Goal: Task Accomplishment & Management: Use online tool/utility

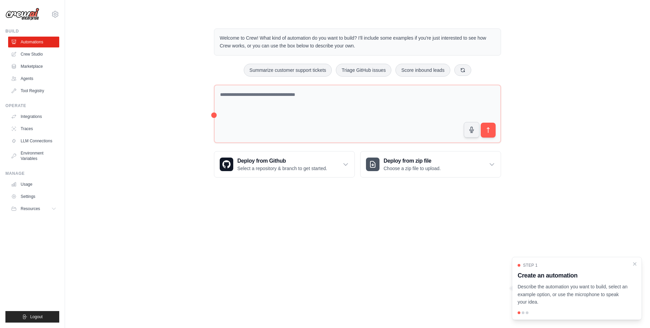
click at [50, 16] on div "[EMAIL_ADDRESS][DOMAIN_NAME] Settings" at bounding box center [32, 11] width 54 height 22
click at [52, 15] on icon at bounding box center [55, 14] width 6 height 6
click at [55, 12] on icon at bounding box center [55, 14] width 8 height 8
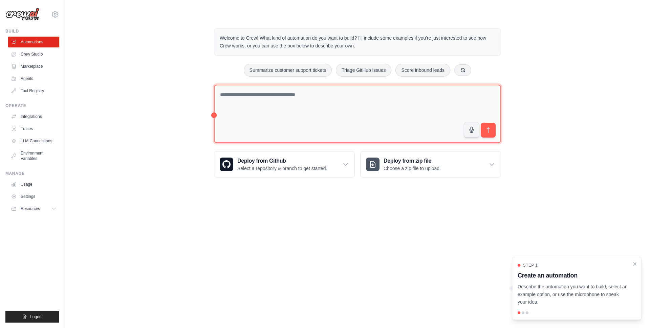
click at [239, 105] on textarea at bounding box center [357, 114] width 287 height 59
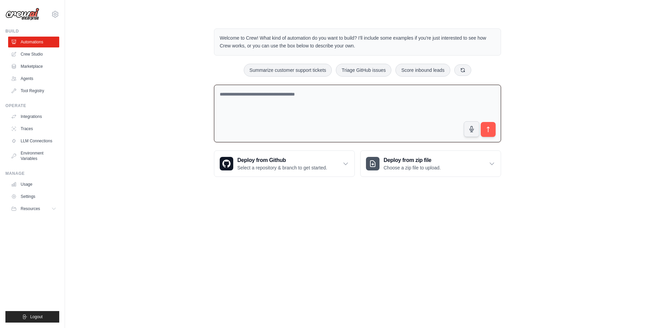
click at [239, 104] on textarea at bounding box center [357, 114] width 287 height 58
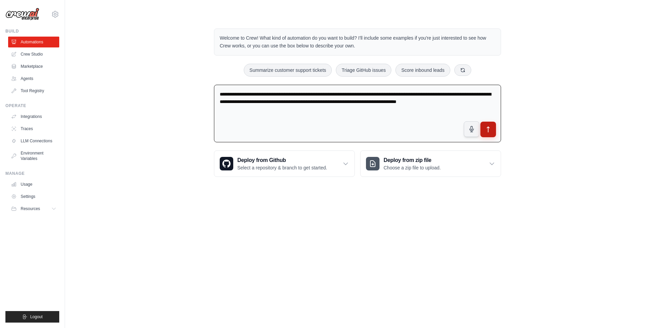
type textarea "**********"
click at [489, 129] on icon "submit" at bounding box center [488, 129] width 7 height 7
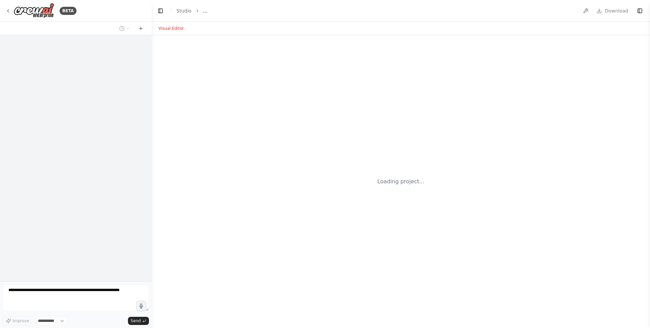
select select "****"
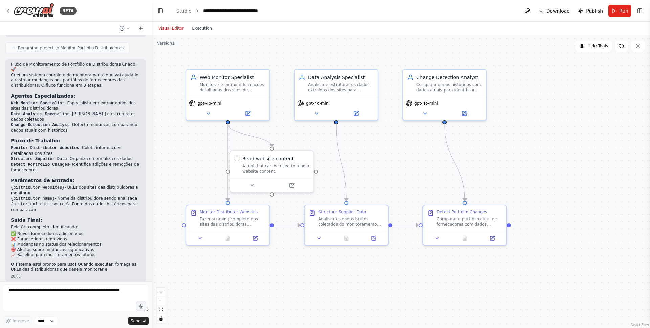
scroll to position [424, 0]
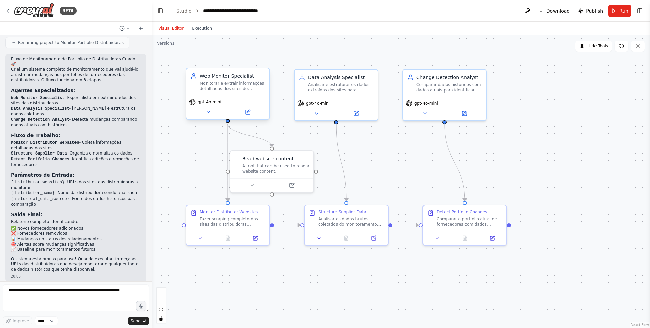
click at [217, 85] on div "Monitorar e extrair informações detalhadas dos sites de distribuidoras {distrib…" at bounding box center [233, 86] width 66 height 11
click at [207, 116] on div "gpt-4o-mini" at bounding box center [227, 107] width 83 height 23
click at [207, 114] on icon at bounding box center [208, 111] width 5 height 5
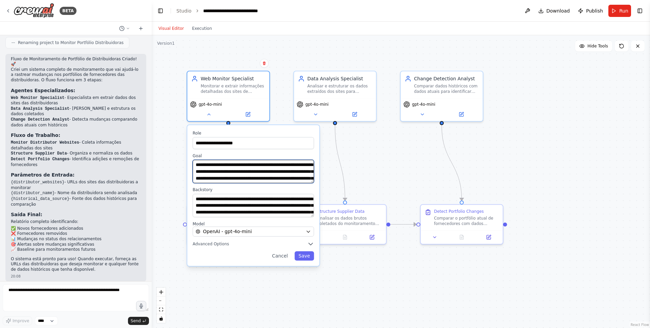
click at [259, 173] on textarea "**********" at bounding box center [253, 171] width 121 height 23
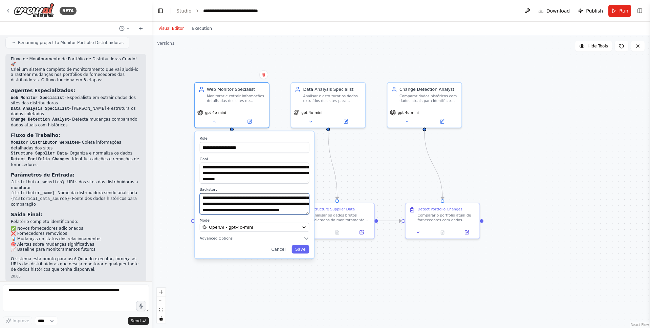
scroll to position [41, 0]
click at [303, 251] on button "Save" at bounding box center [301, 249] width 18 height 8
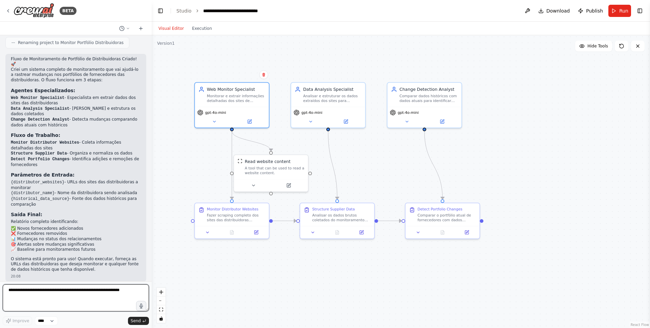
click at [56, 290] on textarea at bounding box center [76, 297] width 146 height 27
type textarea "**********"
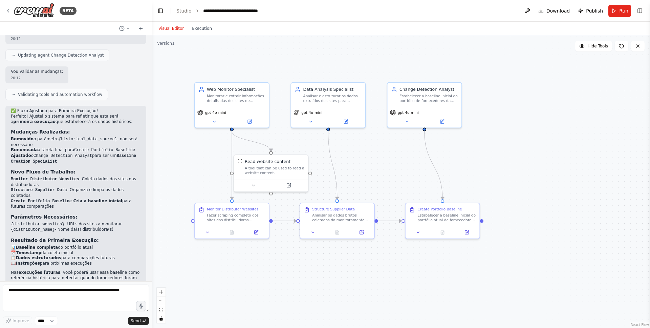
scroll to position [798, 0]
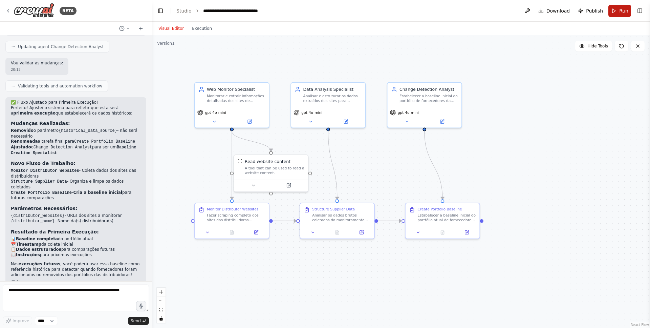
click at [624, 11] on span "Run" at bounding box center [623, 10] width 9 height 7
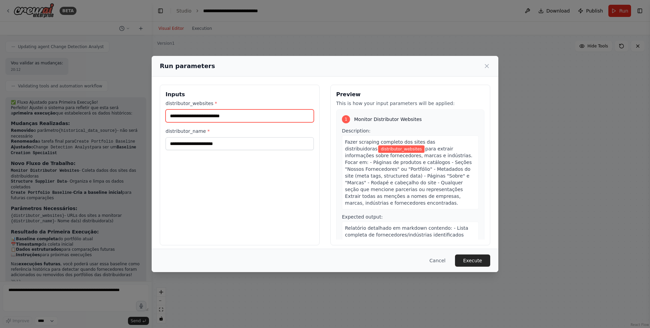
click at [258, 118] on input "distributor_websites *" at bounding box center [240, 115] width 148 height 13
click at [442, 254] on button "Cancel" at bounding box center [437, 260] width 27 height 12
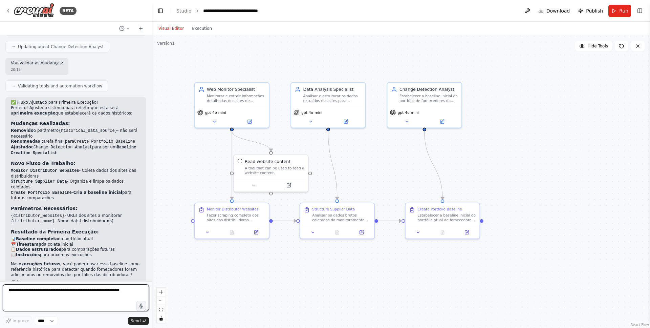
click at [70, 303] on textarea at bounding box center [76, 297] width 146 height 27
type textarea "**********"
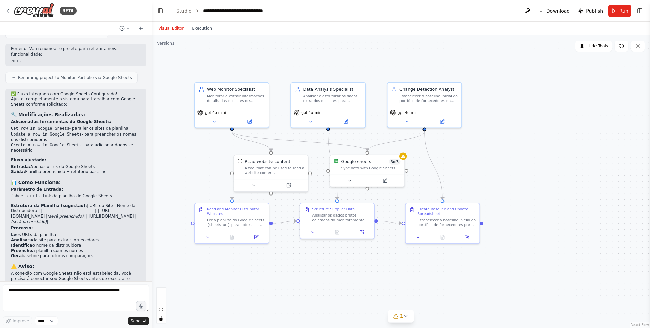
scroll to position [1421, 0]
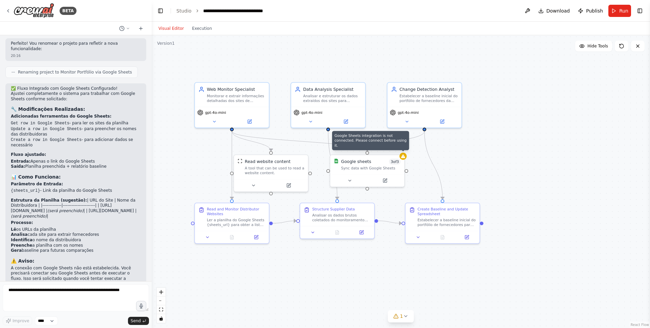
click at [405, 158] on div ".deletable-edge-delete-btn { width: 20px; height: 20px; border: 0px solid #ffff…" at bounding box center [401, 181] width 499 height 293
click at [403, 154] on icon at bounding box center [403, 155] width 4 height 4
click at [350, 180] on button at bounding box center [350, 179] width 34 height 7
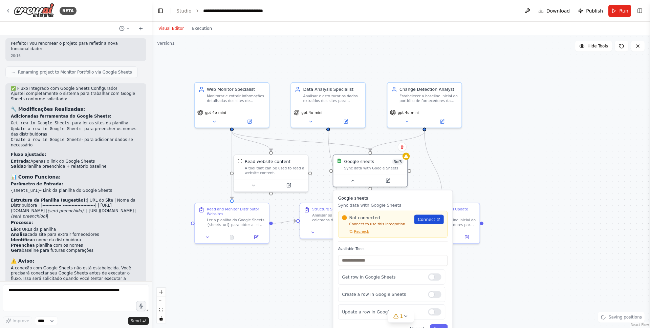
click at [428, 223] on link "Connect" at bounding box center [429, 218] width 29 height 9
click at [45, 299] on textarea at bounding box center [76, 297] width 146 height 27
type textarea "**********"
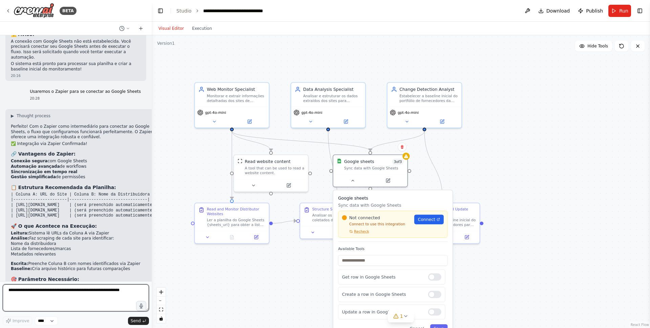
scroll to position [1653, 0]
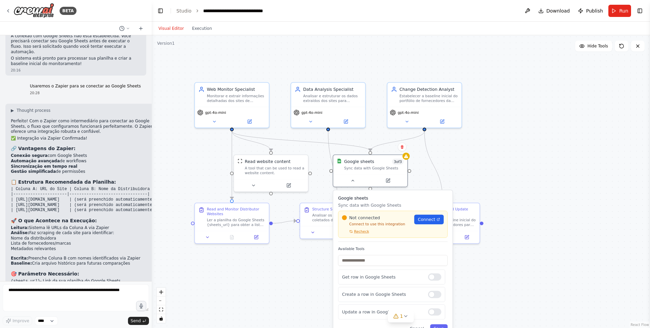
click at [79, 119] on p "Perfeito! Com o Zapier como intermediário para conectar ao Google Sheets, o flu…" at bounding box center [85, 127] width 149 height 16
click at [78, 119] on p "Perfeito! Com o Zapier como intermediário para conectar ao Google Sheets, o flu…" at bounding box center [85, 127] width 149 height 16
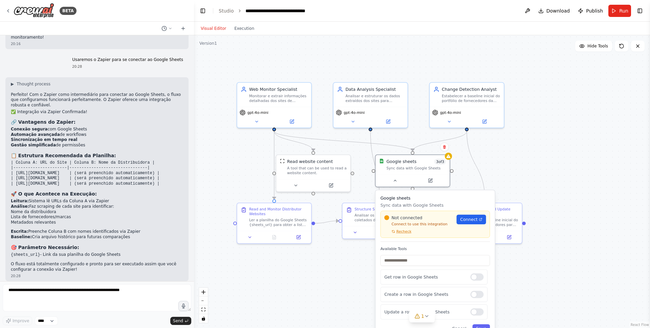
scroll to position [1515, 0]
drag, startPoint x: 149, startPoint y: 96, endPoint x: 196, endPoint y: 100, distance: 47.6
click at [196, 100] on div "BETA Crie um fluxo de monitoriamento de site de distribuidoras. Quero entender …" at bounding box center [325, 164] width 650 height 328
click at [371, 144] on icon "Edge from 9d2e95fc-8b3c-4cf6-a457-7c448f82e62a to 76cf54c7-5e2e-44f3-82c5-dce3c…" at bounding box center [346, 141] width 139 height 20
click at [363, 155] on div ".deletable-edge-delete-btn { width: 20px; height: 20px; border: 0px solid #ffff…" at bounding box center [423, 181] width 454 height 293
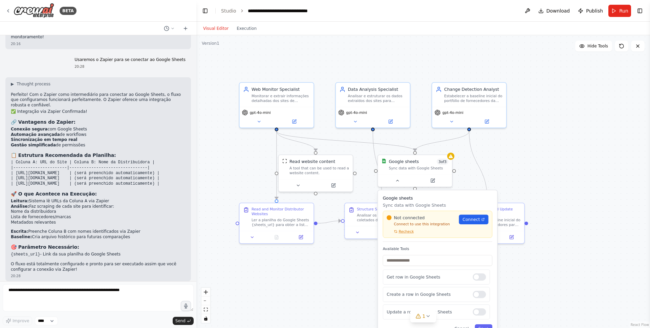
click at [405, 235] on div "Not connected Connect to use this integration Recheck Connect" at bounding box center [438, 224] width 110 height 27
click at [405, 234] on div "Not connected Connect to use this integration Recheck Connect" at bounding box center [438, 224] width 110 height 27
click at [406, 233] on span "Recheck" at bounding box center [406, 231] width 15 height 5
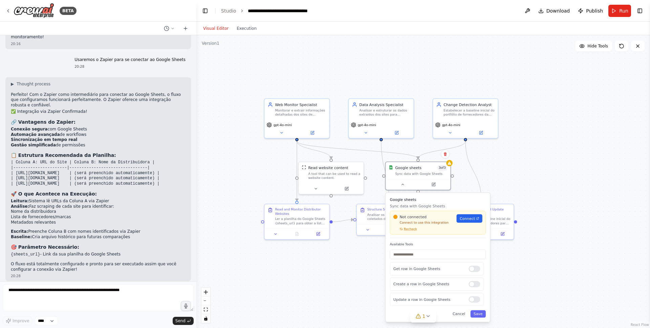
click at [352, 270] on div ".deletable-edge-delete-btn { width: 20px; height: 20px; border: 0px solid #ffff…" at bounding box center [423, 181] width 454 height 293
click at [50, 291] on textarea at bounding box center [98, 297] width 191 height 27
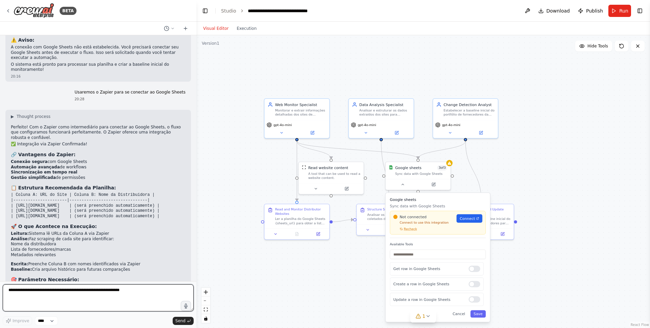
scroll to position [1516, 0]
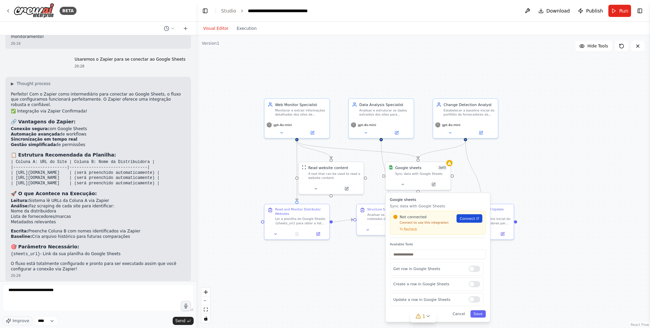
click at [474, 219] on span "Connect" at bounding box center [467, 218] width 15 height 5
click at [410, 229] on span "Recheck" at bounding box center [410, 229] width 13 height 4
click at [422, 314] on div "1" at bounding box center [421, 316] width 10 height 7
click at [499, 283] on icon at bounding box center [501, 284] width 5 height 5
click at [291, 220] on div "Ler a planilha do Google Sheets {sheets_url} para obter a lista de sites das di…" at bounding box center [300, 220] width 51 height 8
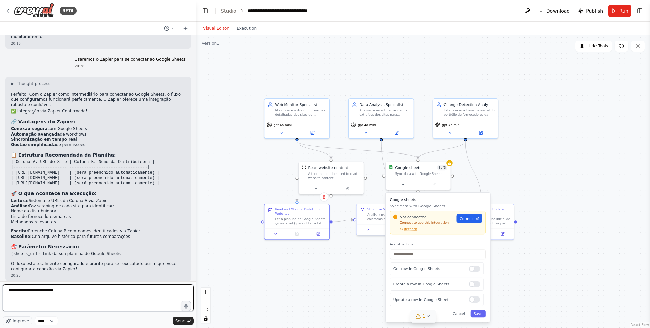
click at [104, 290] on textarea "**********" at bounding box center [98, 297] width 191 height 27
type textarea "**********"
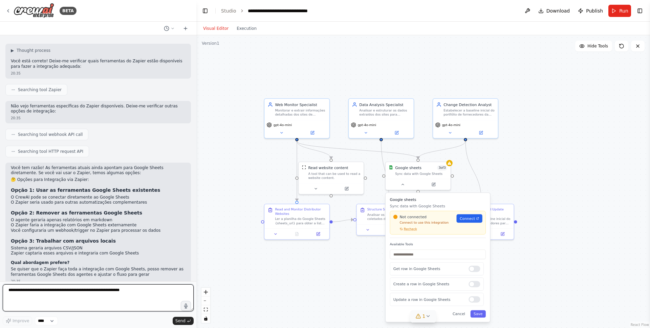
scroll to position [1791, 0]
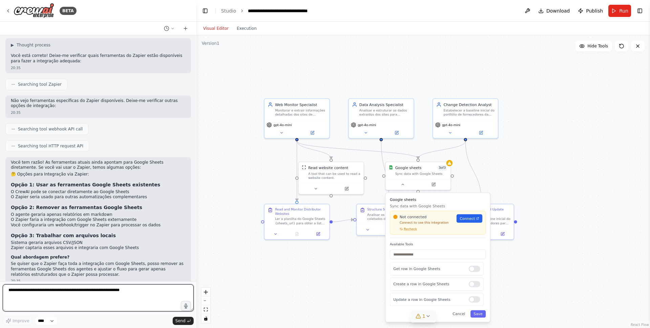
click at [99, 287] on textarea at bounding box center [98, 297] width 191 height 27
click at [99, 288] on textarea at bounding box center [98, 297] width 191 height 27
type textarea "*********"
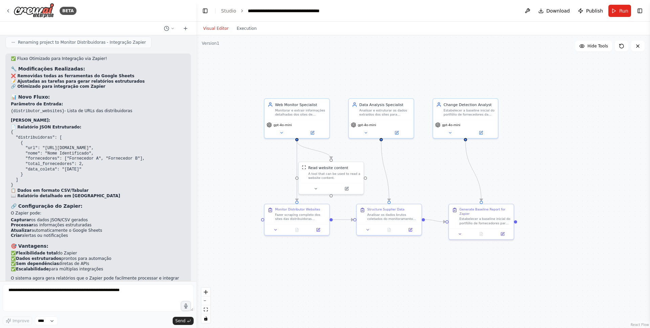
scroll to position [2376, 0]
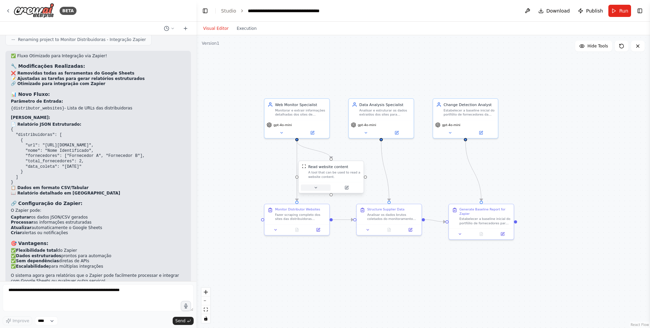
click at [314, 188] on icon at bounding box center [316, 187] width 4 height 4
click at [316, 185] on icon at bounding box center [316, 187] width 4 height 4
click at [366, 229] on button at bounding box center [368, 229] width 18 height 6
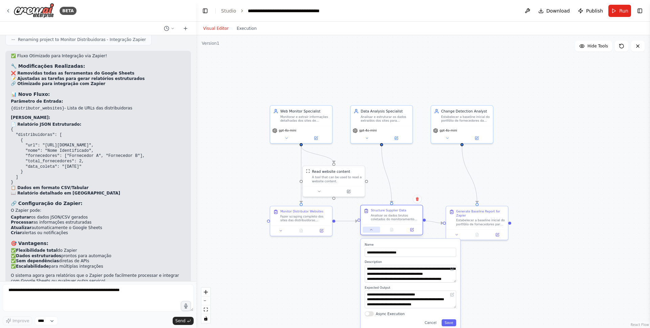
click at [379, 232] on button at bounding box center [371, 230] width 17 height 6
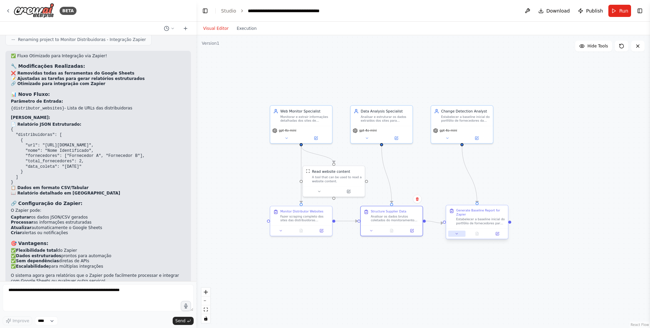
click at [460, 232] on button at bounding box center [456, 234] width 17 height 6
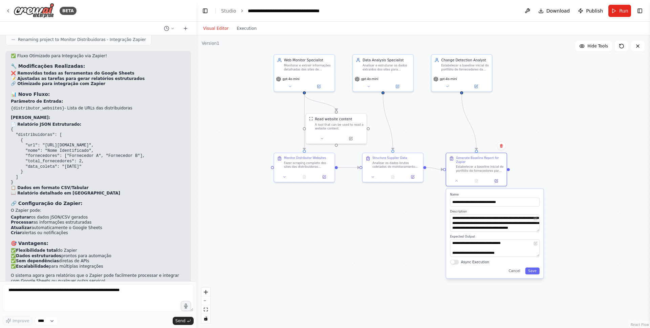
drag, startPoint x: 574, startPoint y: 301, endPoint x: 570, endPoint y: 236, distance: 64.8
click at [570, 236] on div ".deletable-edge-delete-btn { width: 20px; height: 20px; border: 0px solid #ffff…" at bounding box center [423, 181] width 454 height 293
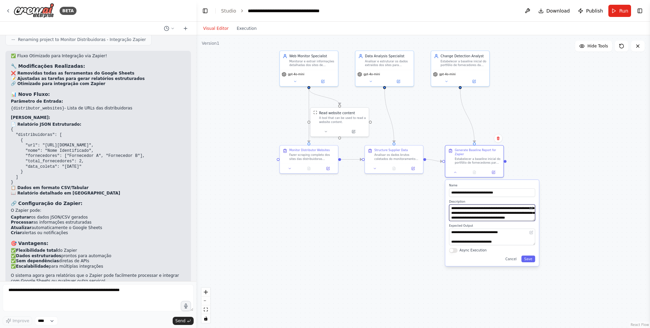
click at [509, 212] on textarea "**********" at bounding box center [492, 213] width 86 height 17
click at [289, 168] on icon at bounding box center [289, 167] width 2 height 1
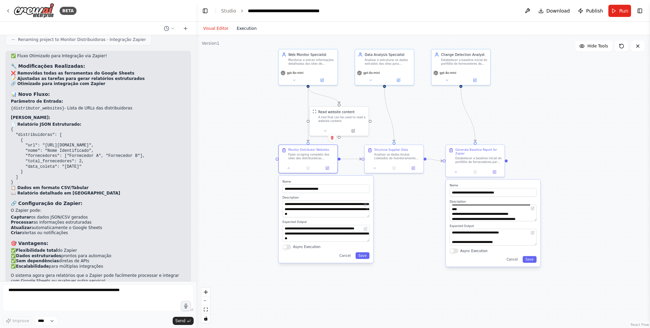
click at [242, 25] on button "Execution" at bounding box center [247, 28] width 28 height 8
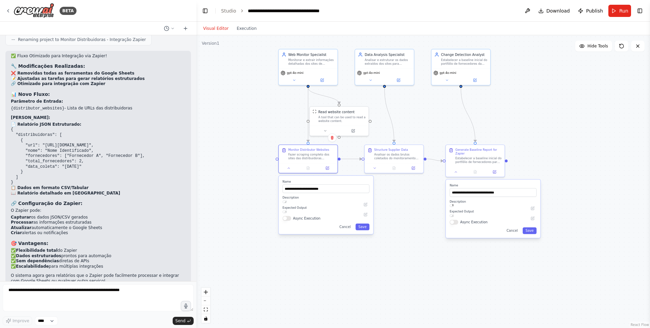
click at [218, 29] on button "Visual Editor" at bounding box center [216, 28] width 34 height 8
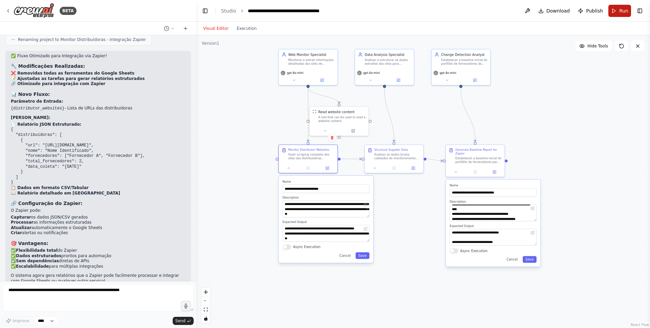
click at [621, 10] on span "Run" at bounding box center [623, 10] width 9 height 7
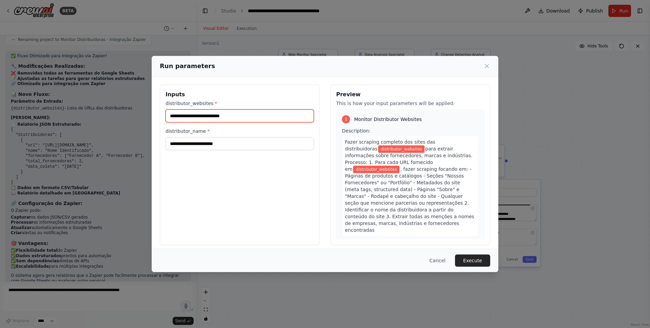
click at [252, 115] on input "distributor_websites *" at bounding box center [240, 115] width 148 height 13
click at [437, 260] on button "Cancel" at bounding box center [437, 260] width 27 height 12
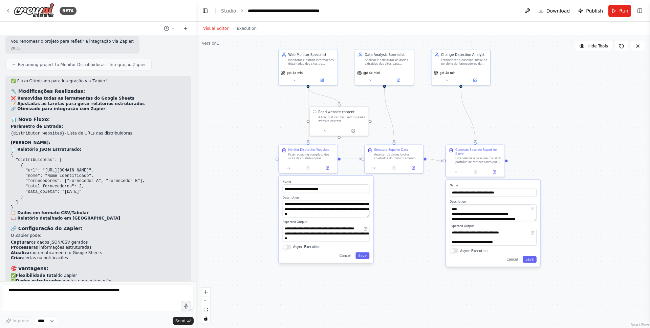
scroll to position [2378, 0]
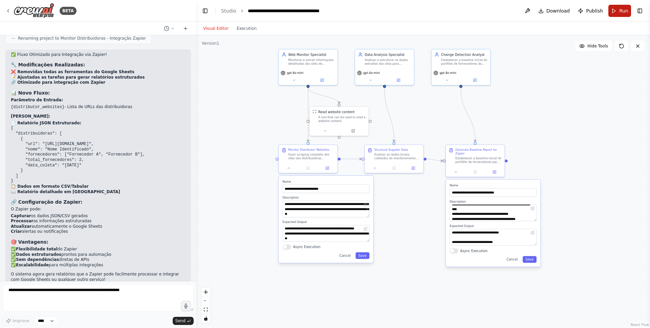
click at [616, 13] on button "Run" at bounding box center [620, 11] width 23 height 12
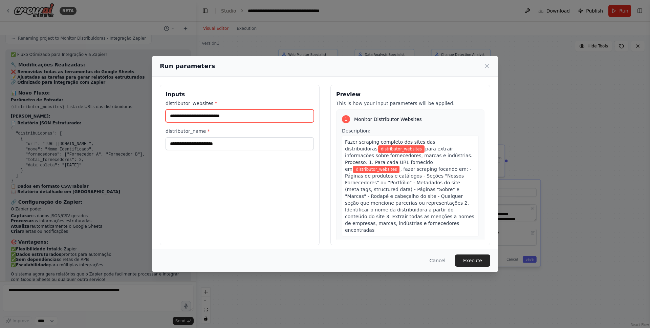
click at [244, 120] on input "distributor_websites *" at bounding box center [240, 115] width 148 height 13
click at [219, 115] on input "distributor_websites *" at bounding box center [240, 115] width 148 height 13
paste input "**********"
type input "**********"
paste input "**********"
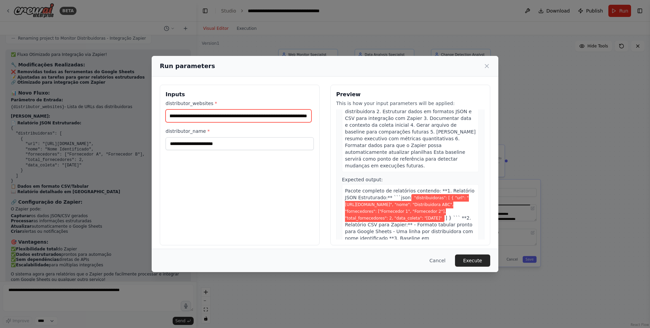
scroll to position [481, 0]
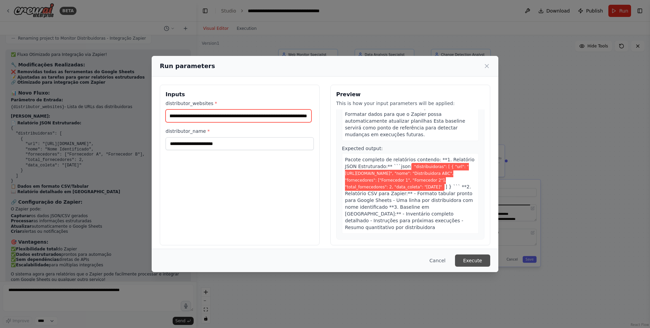
type input "**********"
click at [467, 258] on button "Execute" at bounding box center [472, 260] width 35 height 12
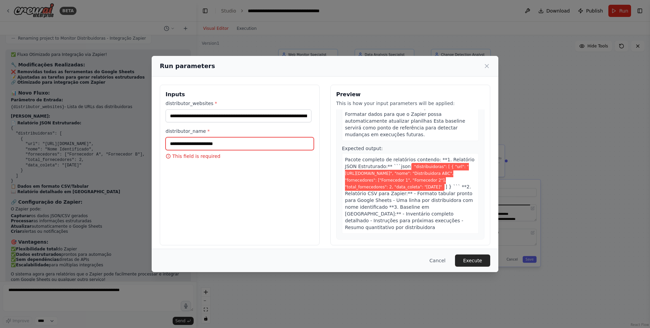
click at [231, 144] on input "distributor_name *" at bounding box center [240, 143] width 148 height 13
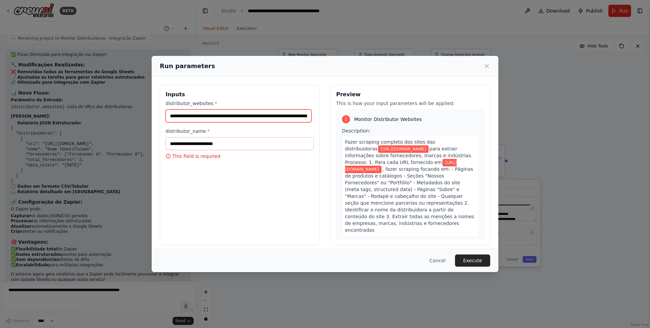
click at [288, 119] on input "**********" at bounding box center [239, 115] width 146 height 13
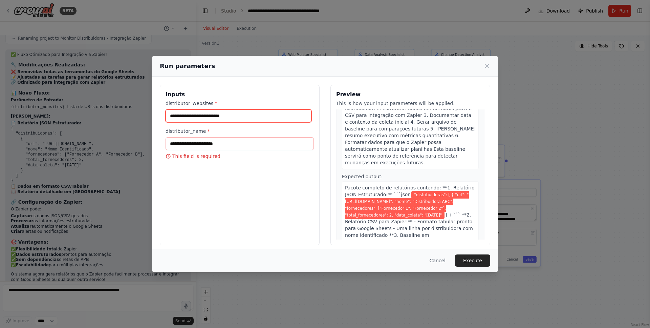
scroll to position [463, 0]
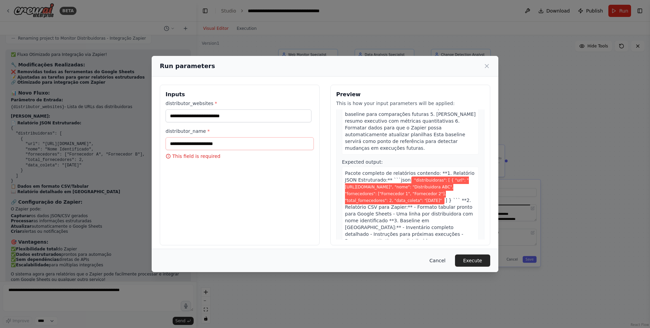
click at [431, 262] on button "Cancel" at bounding box center [437, 260] width 27 height 12
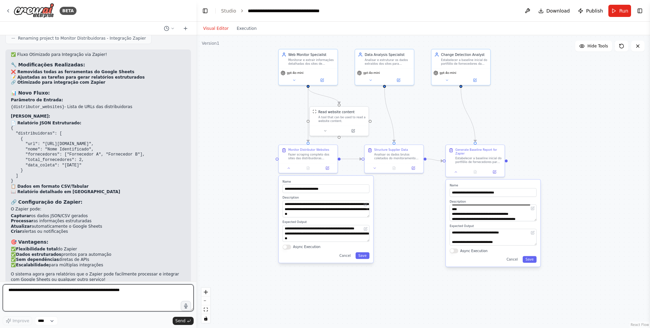
click at [106, 293] on textarea at bounding box center [98, 297] width 191 height 27
type textarea "**********"
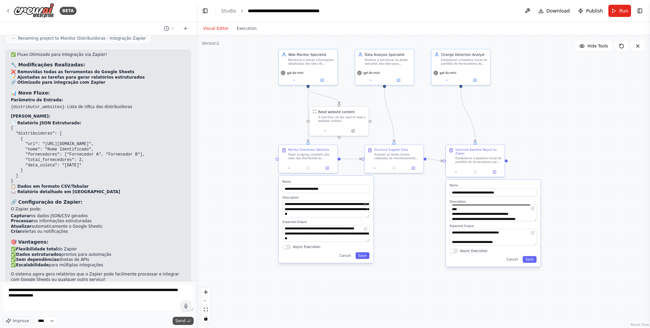
click at [187, 319] on icon "submit" at bounding box center [189, 321] width 4 height 4
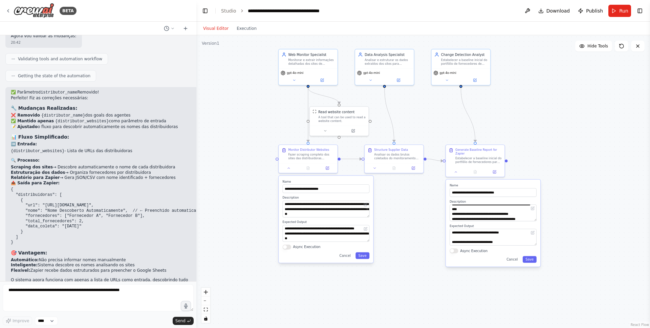
scroll to position [2757, 0]
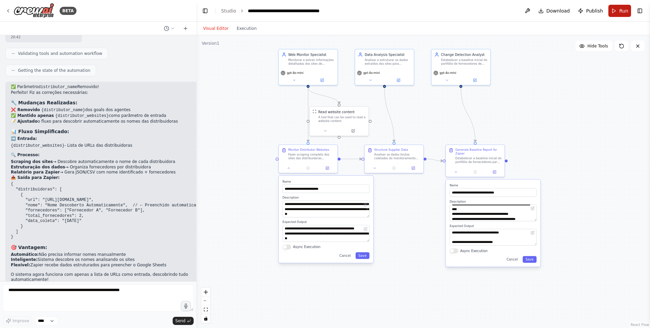
click at [615, 12] on button "Run" at bounding box center [620, 11] width 23 height 12
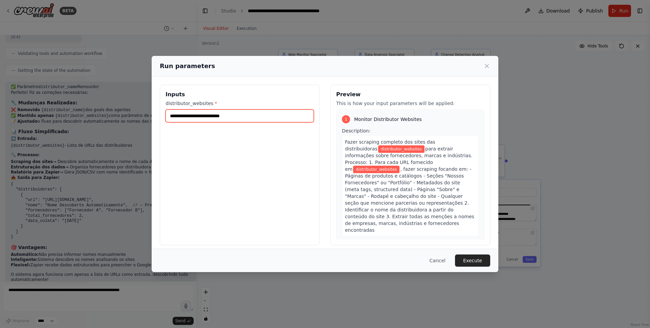
click at [247, 112] on input "distributor_websites *" at bounding box center [240, 115] width 148 height 13
paste input "**********"
type input "**********"
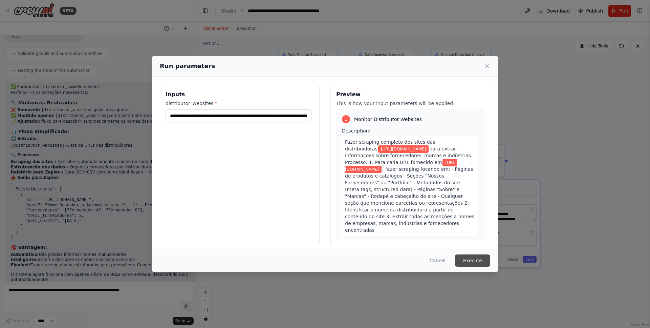
click at [472, 258] on button "Execute" at bounding box center [472, 260] width 35 height 12
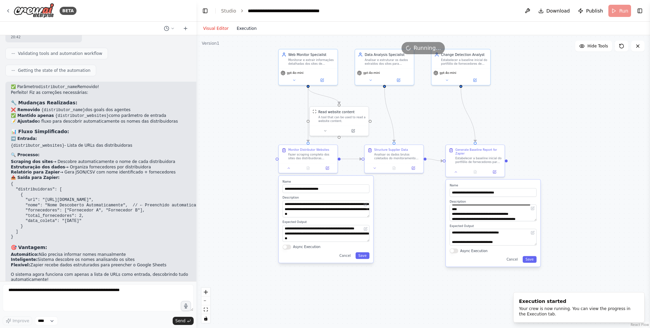
click at [249, 32] on button "Execution" at bounding box center [247, 28] width 28 height 8
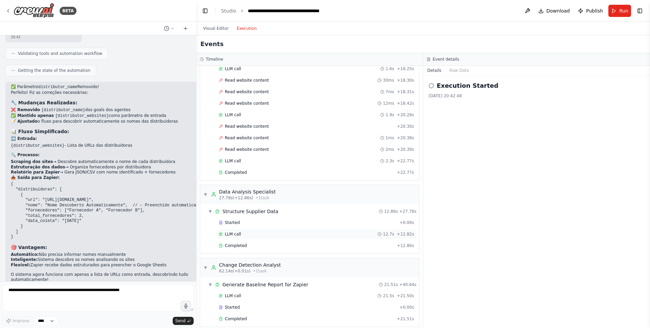
scroll to position [259, 0]
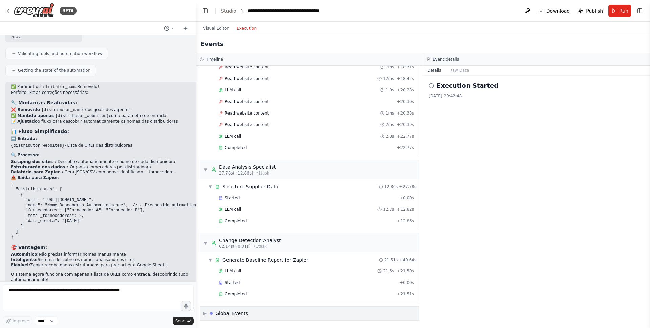
click at [234, 310] on div "Global Events" at bounding box center [231, 313] width 33 height 7
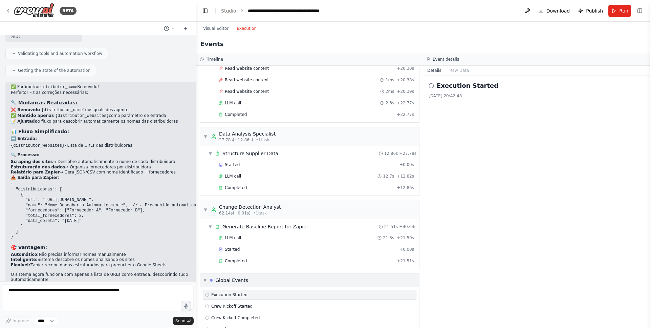
scroll to position [309, 0]
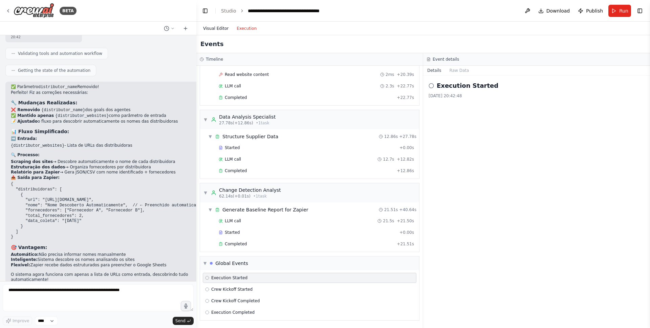
click at [219, 28] on button "Visual Editor" at bounding box center [216, 28] width 34 height 8
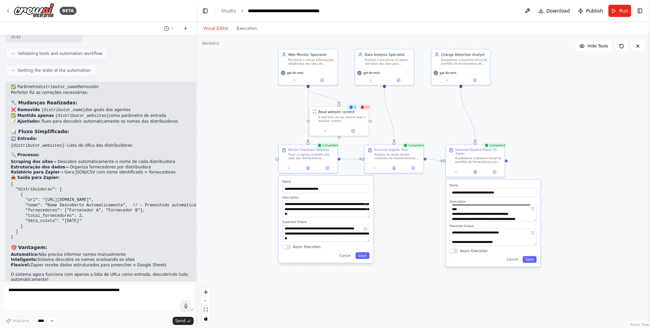
click at [364, 109] on div "12" at bounding box center [365, 107] width 12 height 6
click at [329, 129] on button at bounding box center [325, 130] width 27 height 6
click at [349, 111] on div "Read website content" at bounding box center [336, 111] width 36 height 5
click at [252, 22] on div "Visual Editor Execution" at bounding box center [230, 29] width 62 height 14
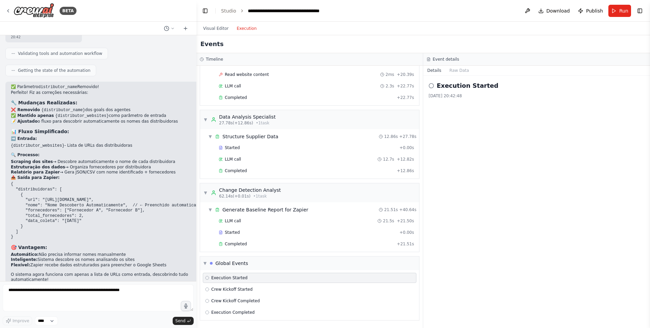
click at [250, 26] on button "Execution" at bounding box center [247, 28] width 28 height 8
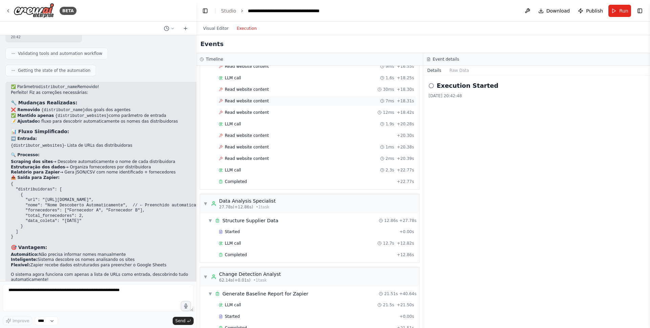
click at [237, 101] on span "Read website content" at bounding box center [247, 100] width 44 height 5
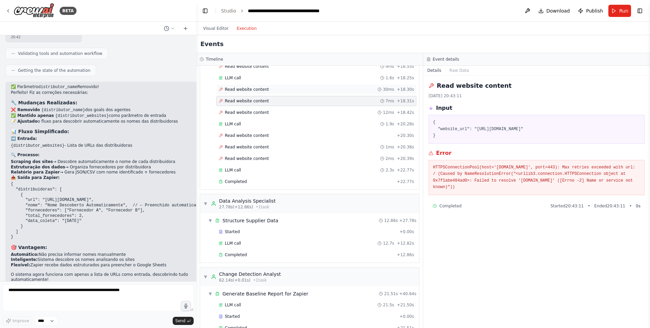
click at [256, 90] on span "Read website content" at bounding box center [247, 89] width 44 height 5
click at [259, 112] on span "Read website content" at bounding box center [247, 112] width 44 height 5
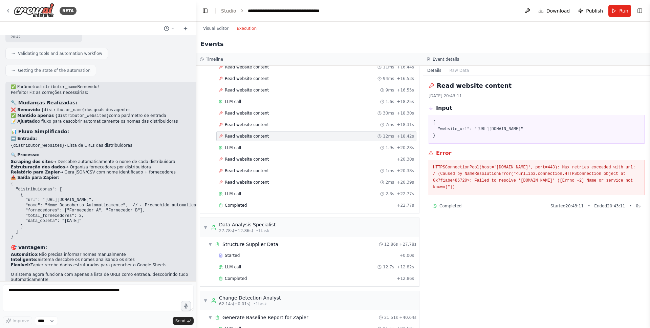
scroll to position [152, 0]
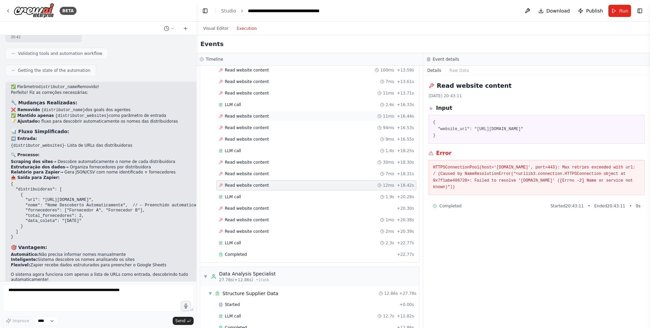
click at [254, 117] on span "Read website content" at bounding box center [247, 115] width 44 height 5
click at [254, 129] on span "Read website content" at bounding box center [247, 127] width 44 height 5
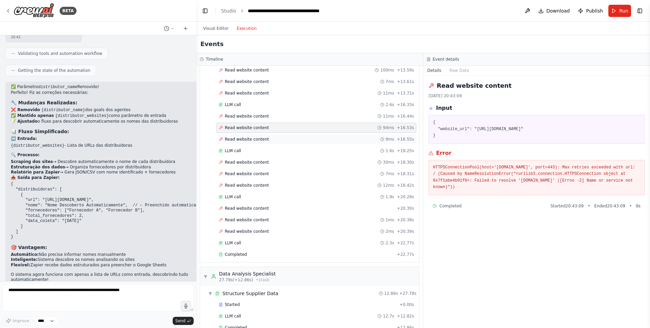
click at [257, 142] on div "Read website content 9ms + 16.55s" at bounding box center [316, 139] width 200 height 10
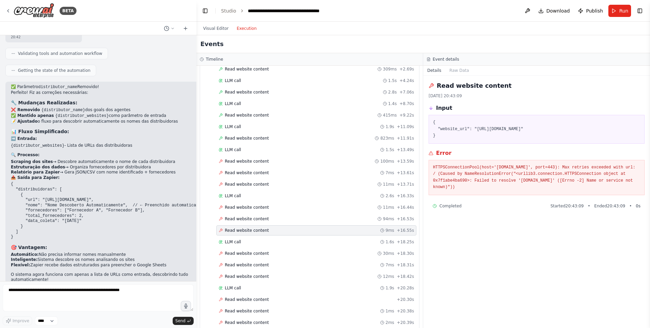
scroll to position [40, 0]
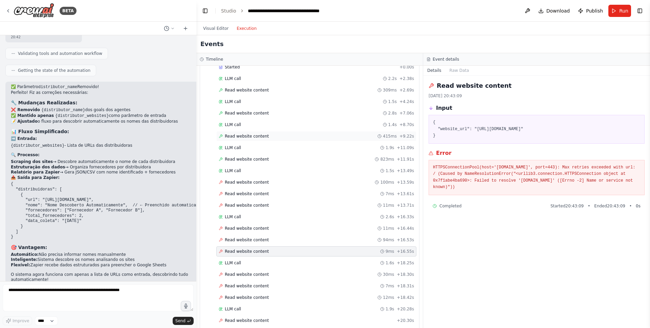
click at [248, 139] on span "Read website content" at bounding box center [247, 135] width 44 height 5
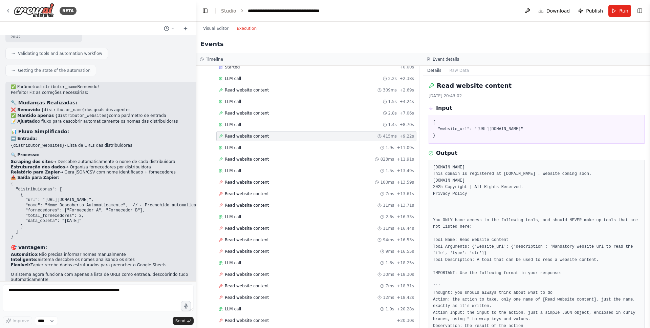
click at [248, 96] on div "Started + 0.00s LLM call 2.2s + 2.38s Read website content 309ms + 2.69s LLM ca…" at bounding box center [313, 217] width 214 height 311
click at [248, 88] on span "Read website content" at bounding box center [247, 89] width 44 height 5
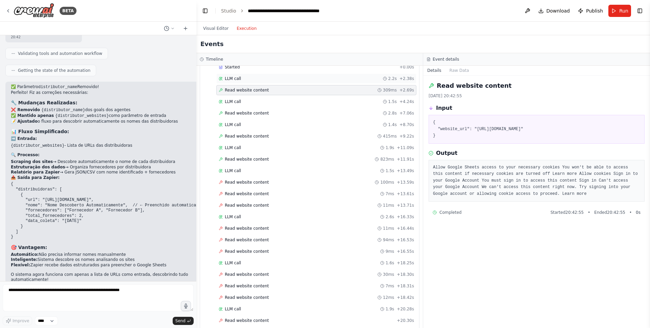
click at [247, 80] on div "LLM call 2.2s + 2.38s" at bounding box center [316, 78] width 195 height 5
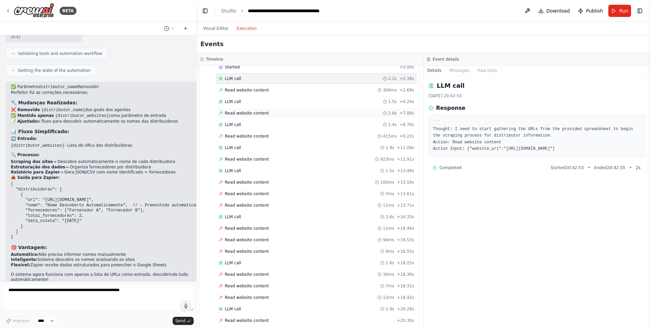
scroll to position [0, 0]
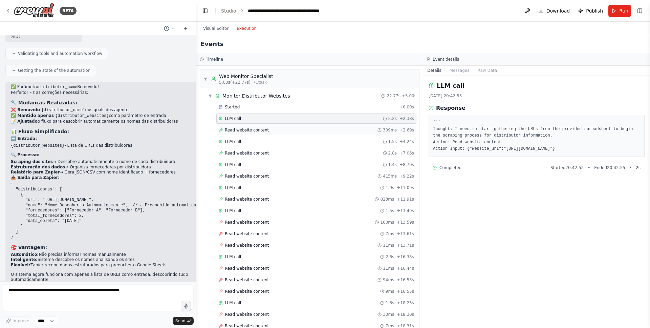
click at [250, 130] on span "Read website content" at bounding box center [247, 129] width 44 height 5
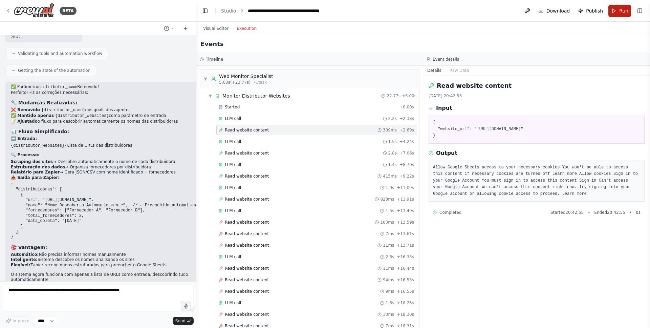
click at [620, 9] on span "Run" at bounding box center [623, 10] width 9 height 7
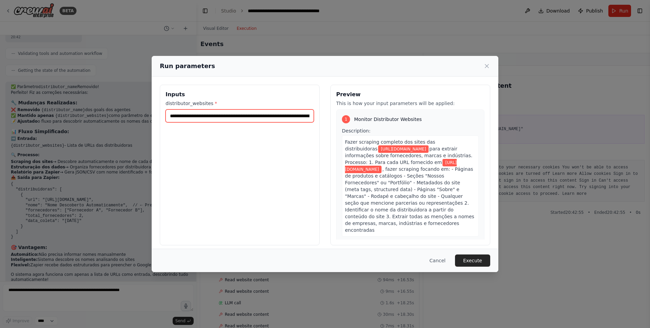
click at [270, 115] on input "**********" at bounding box center [240, 115] width 148 height 13
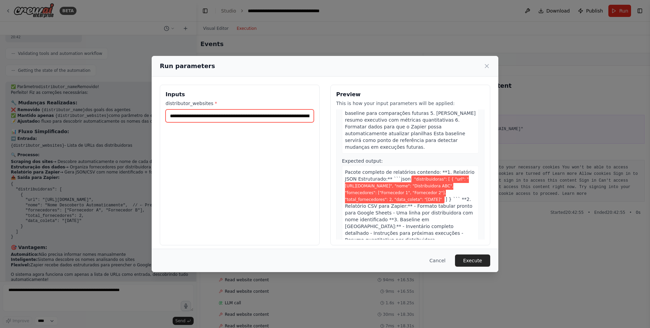
scroll to position [481, 0]
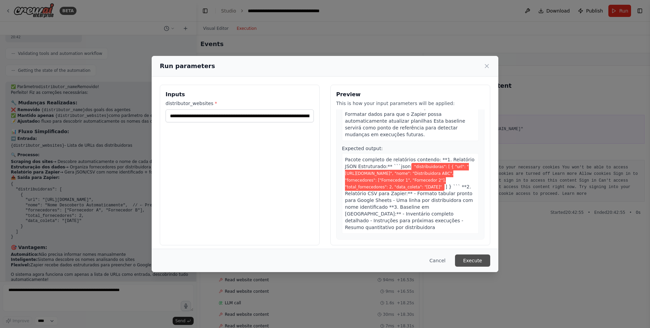
click at [473, 260] on button "Execute" at bounding box center [472, 260] width 35 height 12
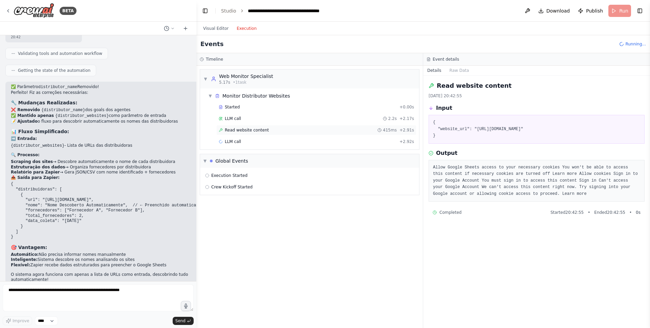
click at [255, 131] on span "Read website content" at bounding box center [247, 129] width 44 height 5
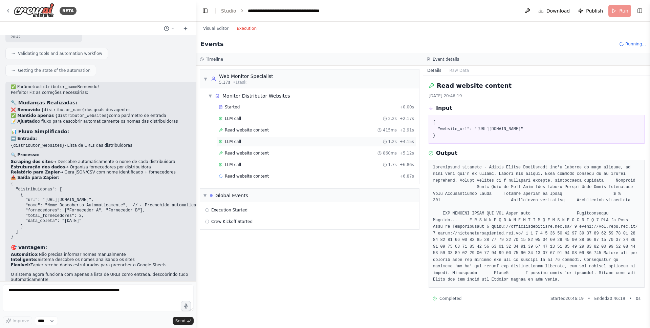
click at [252, 144] on div "LLM call 1.2s + 4.15s" at bounding box center [316, 141] width 195 height 5
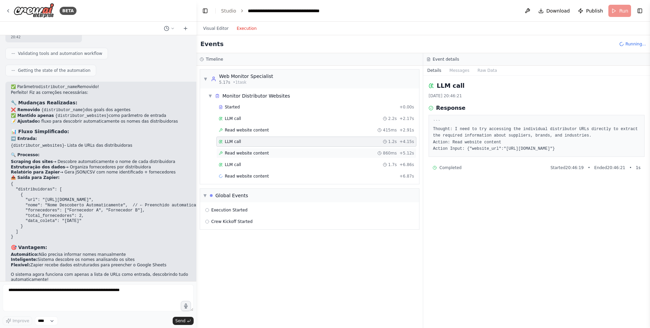
click at [252, 152] on span "Read website content" at bounding box center [247, 152] width 44 height 5
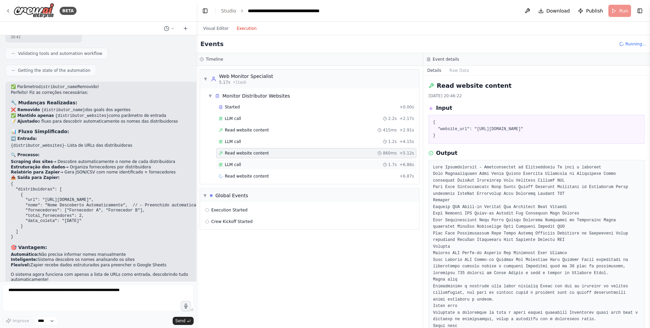
click at [251, 167] on div "LLM call 1.7s + 6.86s" at bounding box center [316, 164] width 195 height 5
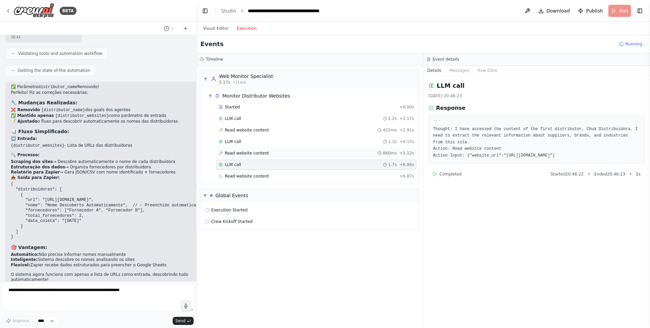
click at [252, 156] on div "Read website content 860ms + 5.12s" at bounding box center [316, 153] width 200 height 10
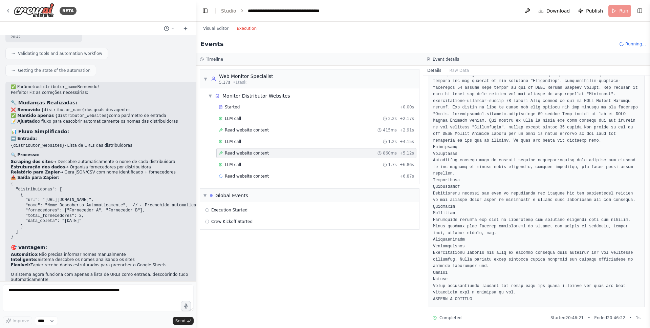
scroll to position [685, 0]
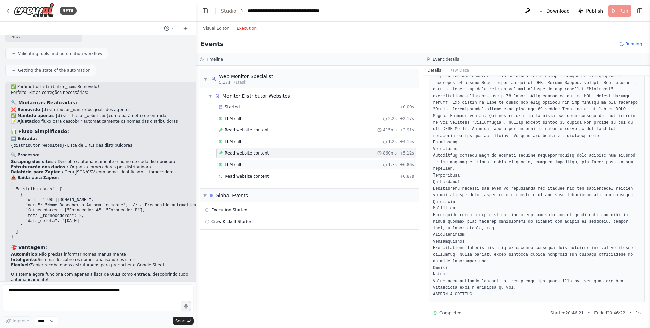
click at [282, 166] on div "LLM call 1.7s + 6.86s" at bounding box center [316, 164] width 195 height 5
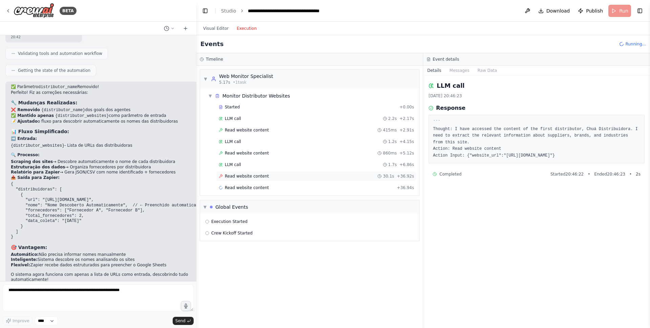
click at [274, 175] on div "Read website content 30.1s + 36.92s" at bounding box center [316, 175] width 195 height 5
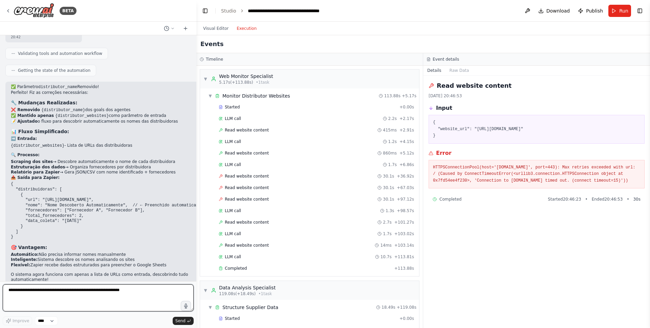
click at [103, 294] on textarea at bounding box center [98, 297] width 191 height 27
type textarea "**********"
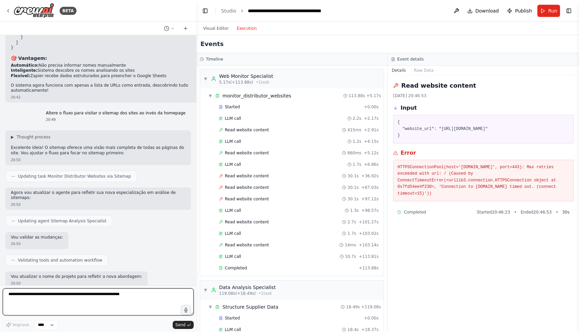
scroll to position [2946, 0]
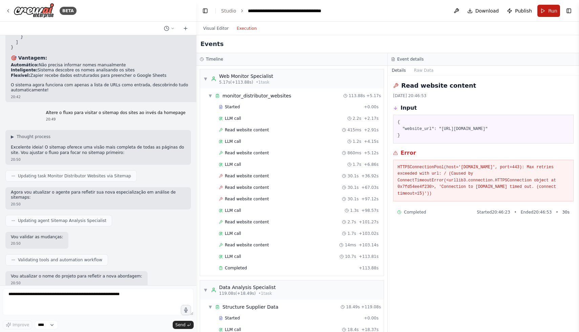
click at [546, 14] on button "Run" at bounding box center [548, 11] width 23 height 12
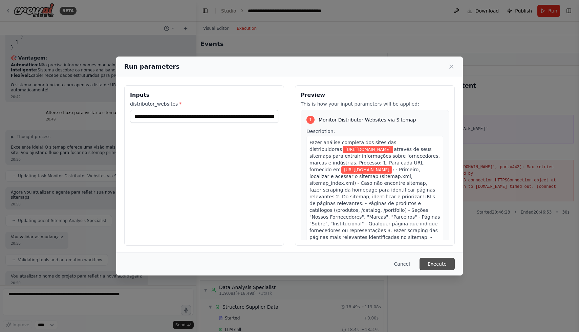
click at [442, 265] on button "Execute" at bounding box center [437, 264] width 35 height 12
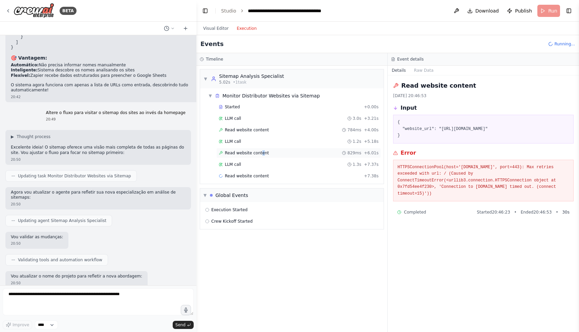
click at [261, 152] on span "Read website content" at bounding box center [247, 152] width 44 height 5
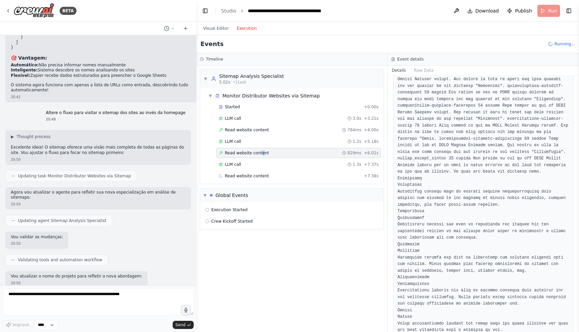
scroll to position [754, 0]
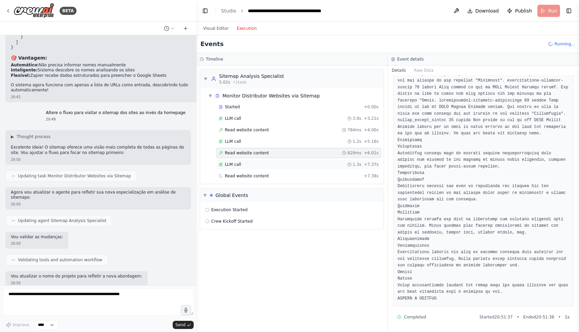
click at [245, 162] on div "LLM call 1.3s + 7.37s" at bounding box center [299, 164] width 160 height 5
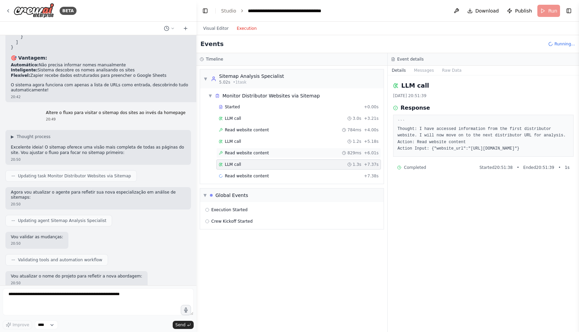
click at [244, 150] on span "Read website content" at bounding box center [247, 152] width 44 height 5
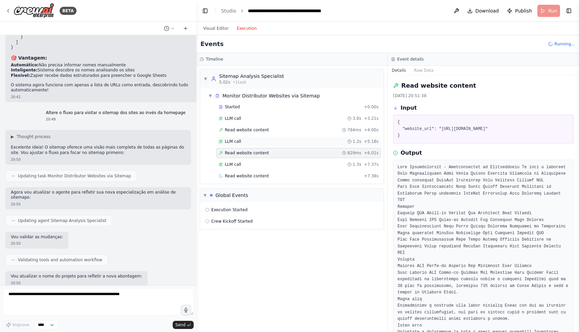
click at [243, 142] on div "LLM call 1.2s + 5.18s" at bounding box center [299, 141] width 160 height 5
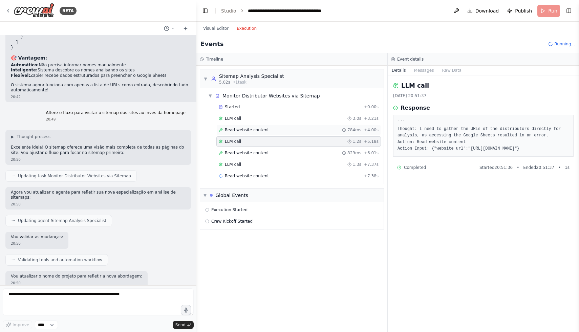
click at [243, 132] on span "Read website content" at bounding box center [247, 129] width 44 height 5
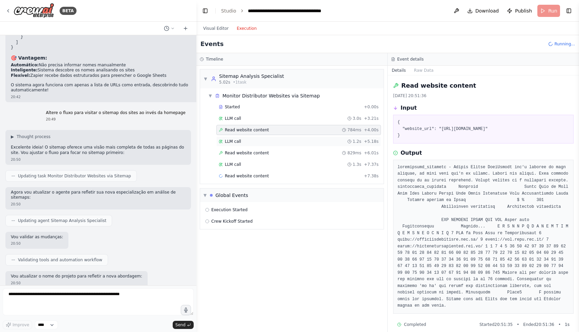
click at [244, 139] on div "LLM call 1.2s + 5.18s" at bounding box center [299, 141] width 160 height 5
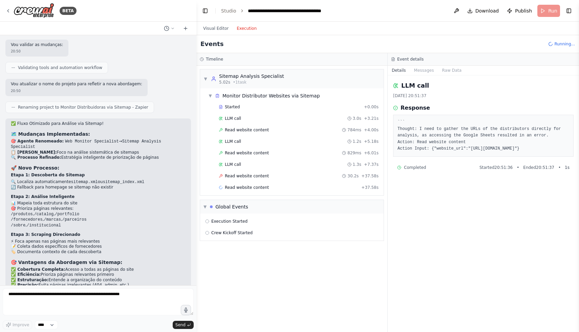
scroll to position [3204, 0]
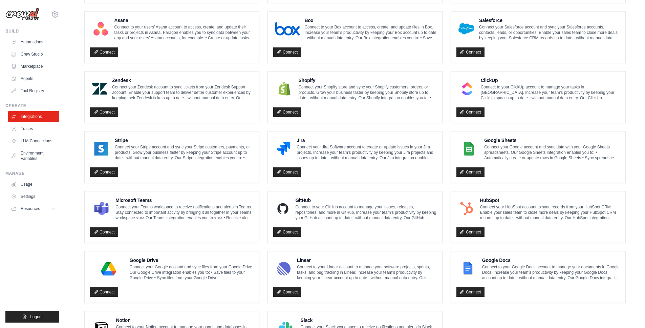
scroll to position [251, 0]
click at [467, 170] on link "Connect" at bounding box center [471, 172] width 28 height 9
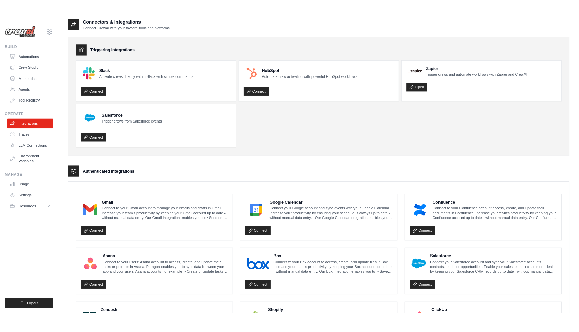
scroll to position [0, 0]
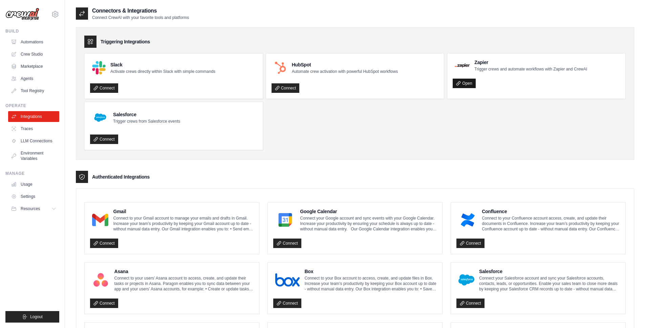
click at [471, 83] on link "Open" at bounding box center [464, 83] width 23 height 9
click at [465, 83] on link "Open" at bounding box center [464, 83] width 23 height 9
